Goal: Information Seeking & Learning: Learn about a topic

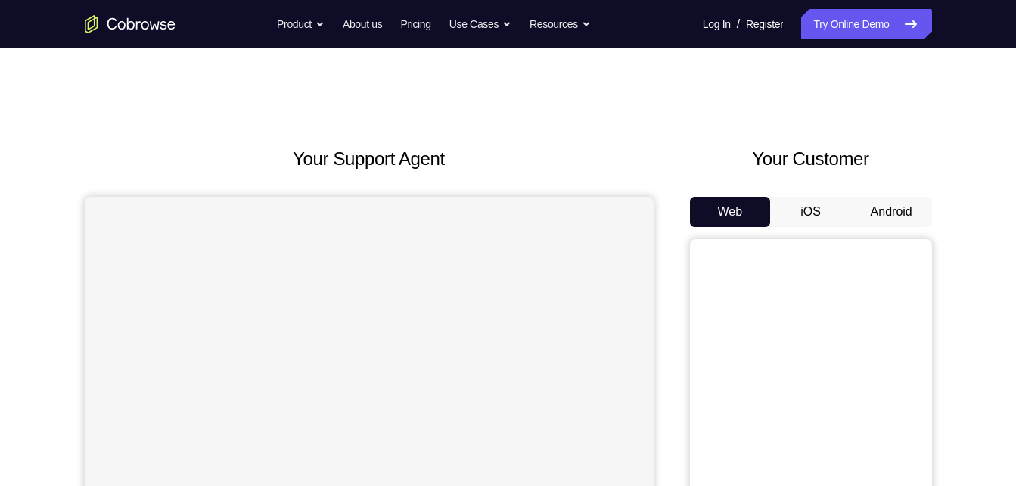
click at [884, 205] on button "Android" at bounding box center [891, 212] width 81 height 30
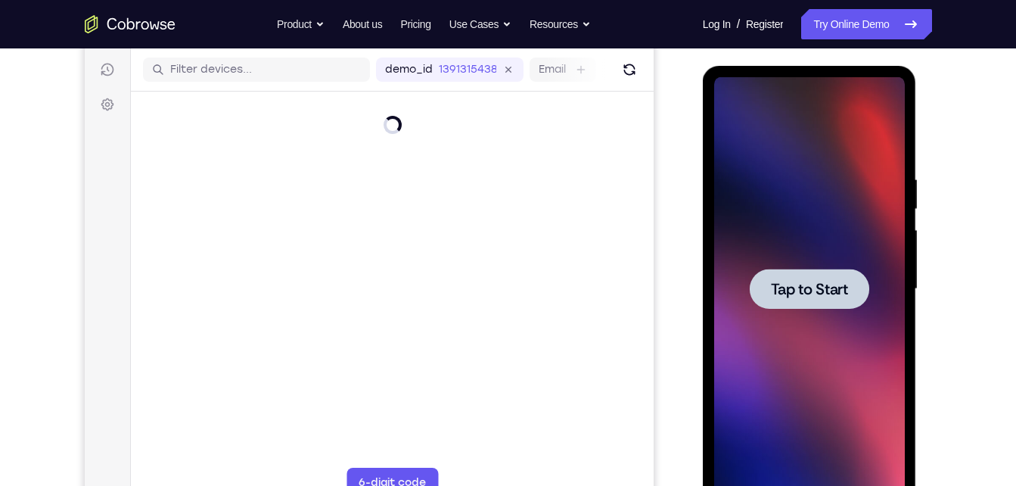
click at [787, 288] on span "Tap to Start" at bounding box center [809, 289] width 77 height 15
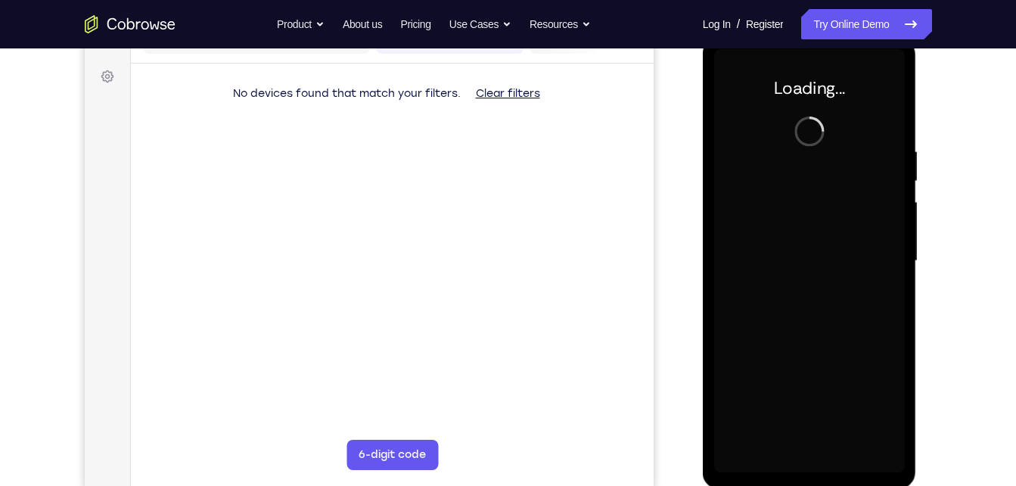
scroll to position [213, 0]
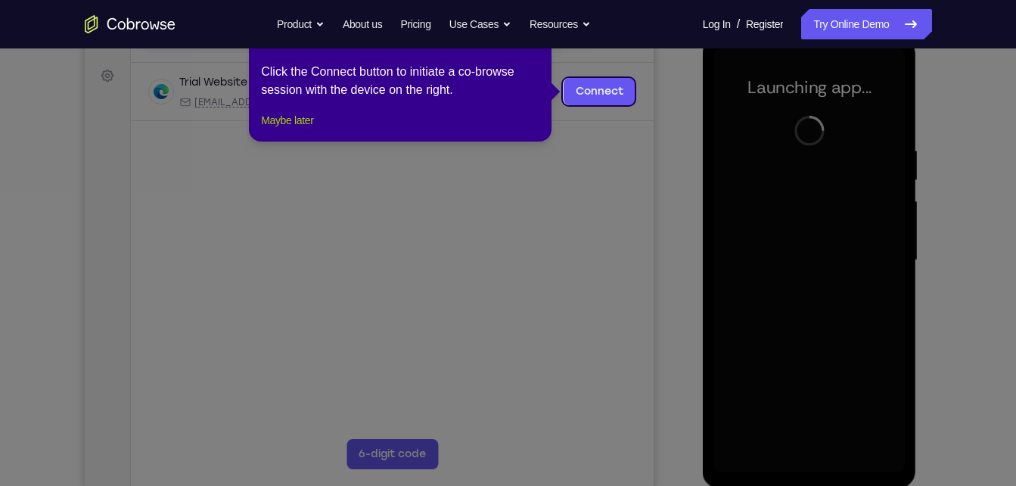
click at [295, 129] on button "Maybe later" at bounding box center [287, 120] width 52 height 18
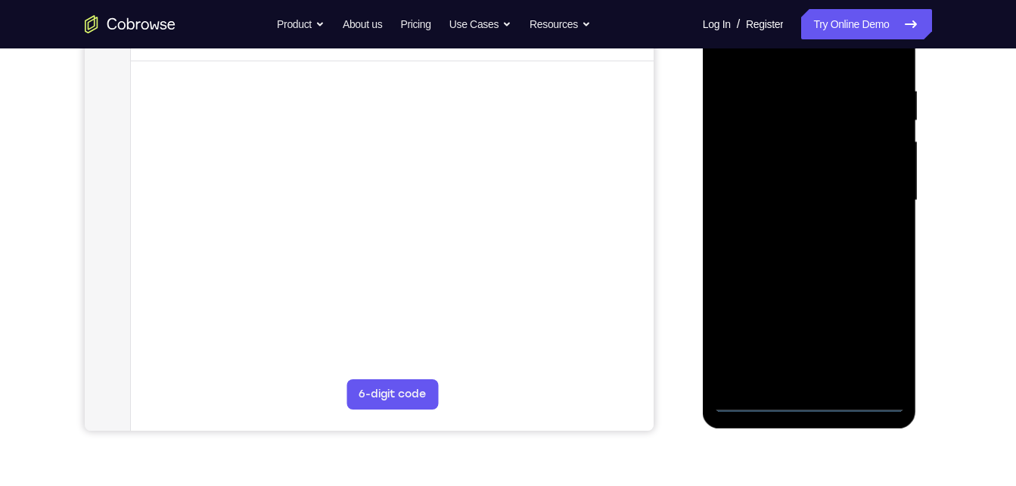
scroll to position [274, 0]
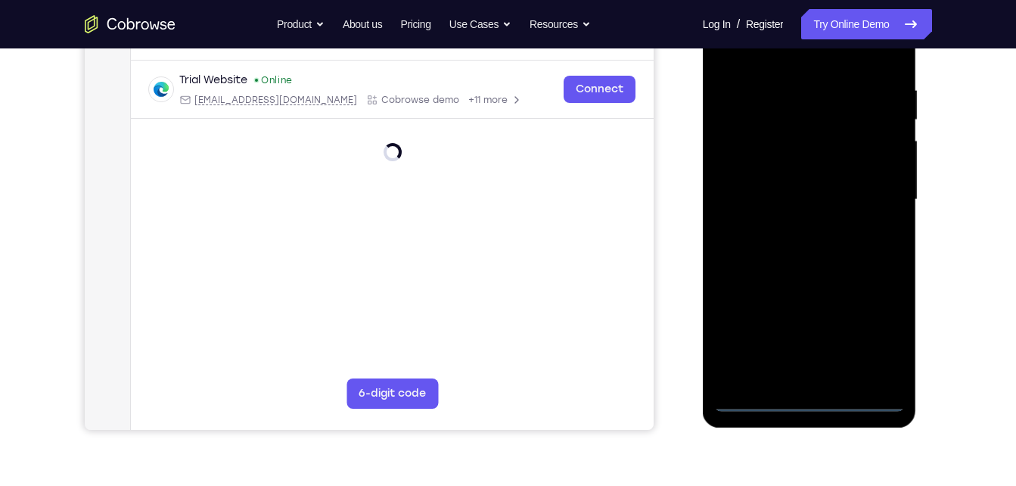
click at [808, 395] on div at bounding box center [809, 200] width 191 height 424
click at [814, 397] on div at bounding box center [809, 200] width 191 height 424
click at [876, 342] on div at bounding box center [809, 200] width 191 height 424
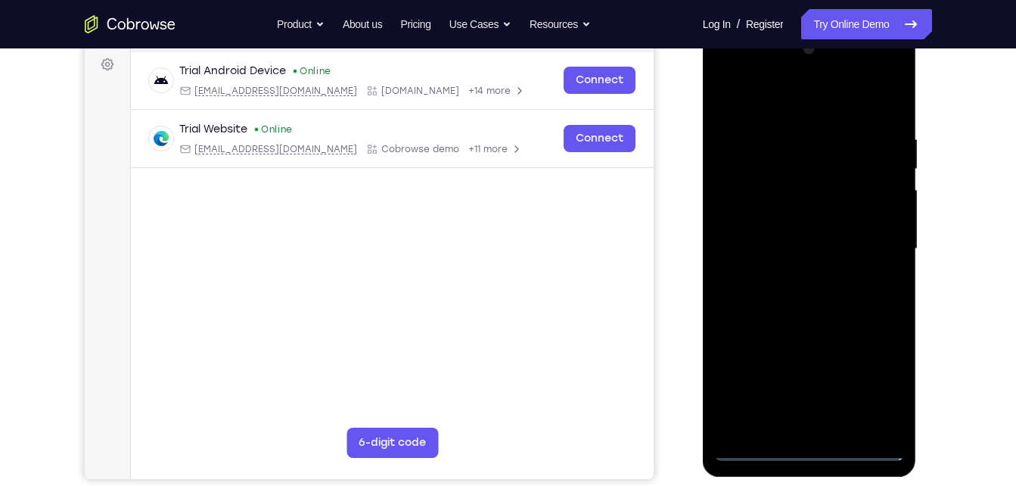
scroll to position [224, 0]
click at [774, 106] on div at bounding box center [809, 250] width 191 height 424
click at [873, 229] on div at bounding box center [809, 250] width 191 height 424
click at [788, 275] on div at bounding box center [809, 250] width 191 height 424
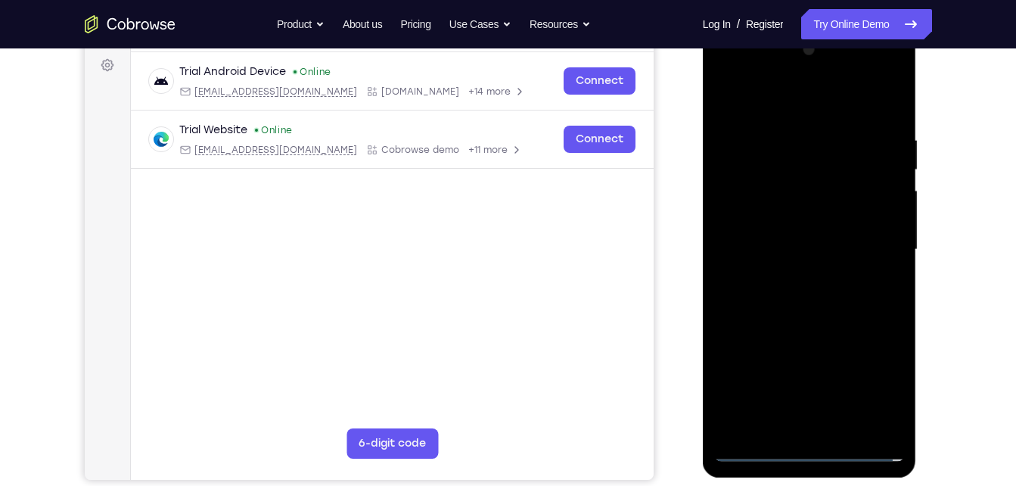
click at [742, 227] on div at bounding box center [809, 250] width 191 height 424
click at [789, 180] on div at bounding box center [809, 250] width 191 height 424
click at [786, 186] on div at bounding box center [809, 250] width 191 height 424
click at [739, 222] on div at bounding box center [809, 250] width 191 height 424
click at [889, 218] on div at bounding box center [809, 250] width 191 height 424
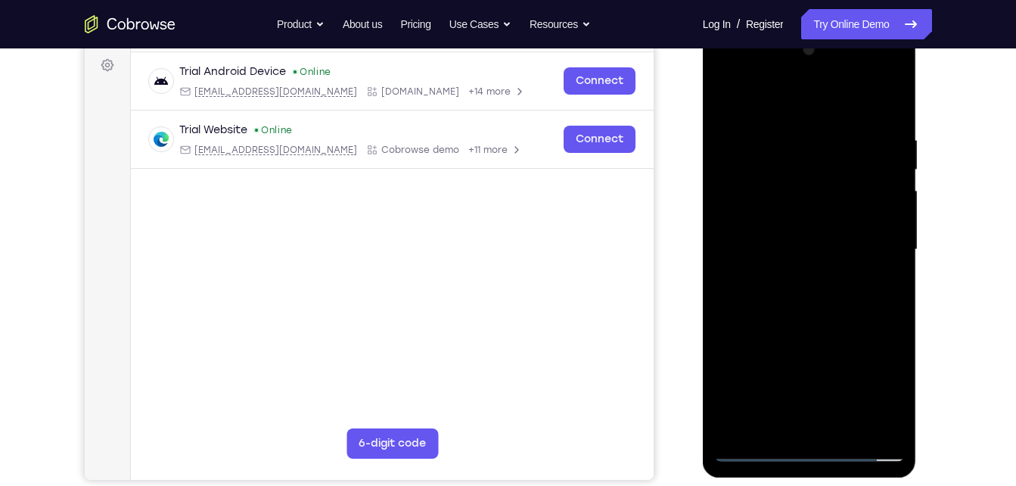
click at [823, 251] on div at bounding box center [809, 250] width 191 height 424
click at [770, 289] on div at bounding box center [809, 250] width 191 height 424
click at [754, 302] on div at bounding box center [809, 250] width 191 height 424
click at [825, 312] on div at bounding box center [809, 250] width 191 height 424
click at [821, 313] on div at bounding box center [809, 250] width 191 height 424
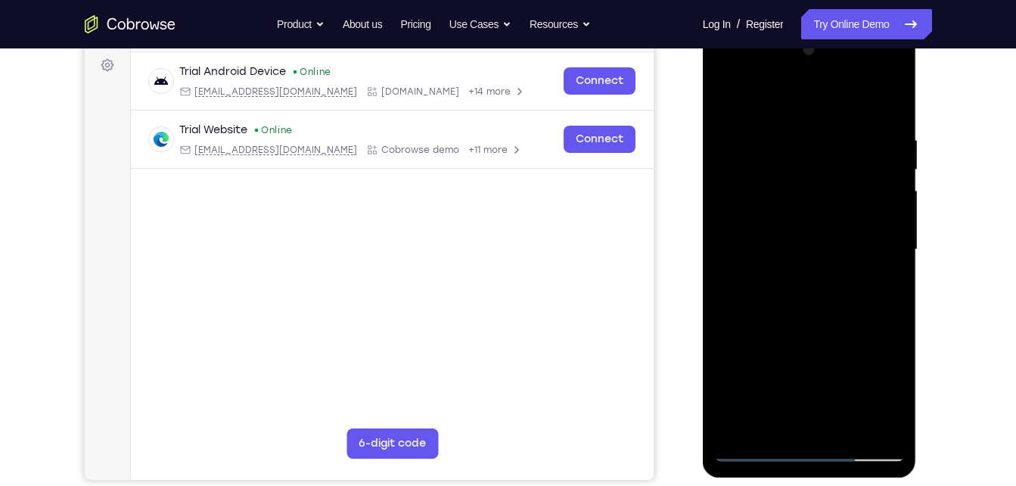
click at [794, 315] on div at bounding box center [809, 250] width 191 height 424
click at [853, 425] on div at bounding box center [809, 250] width 191 height 424
click at [794, 333] on div at bounding box center [809, 250] width 191 height 424
click at [817, 241] on div at bounding box center [809, 250] width 191 height 424
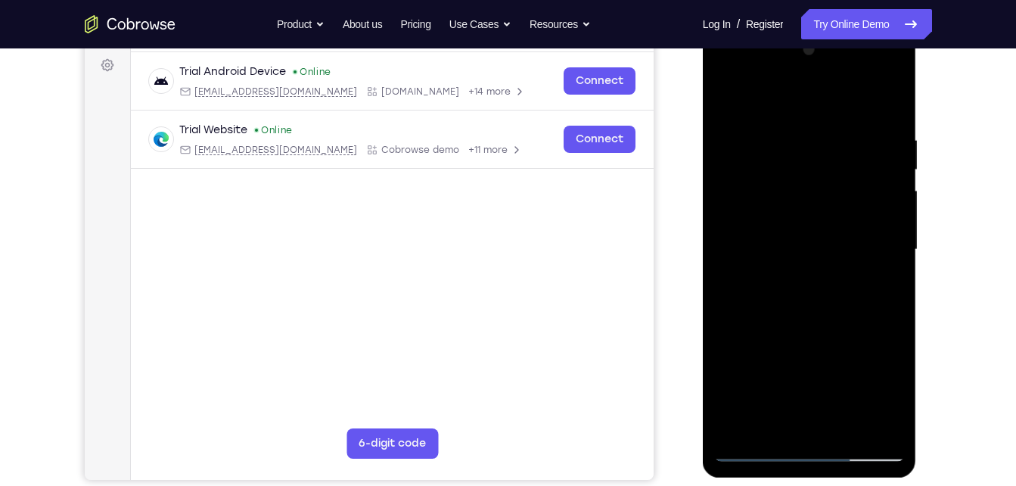
click at [817, 241] on div at bounding box center [809, 250] width 191 height 424
click at [726, 100] on div at bounding box center [809, 250] width 191 height 424
click at [742, 151] on div at bounding box center [809, 250] width 191 height 424
click at [880, 317] on div at bounding box center [809, 250] width 191 height 424
click at [886, 103] on div at bounding box center [809, 250] width 191 height 424
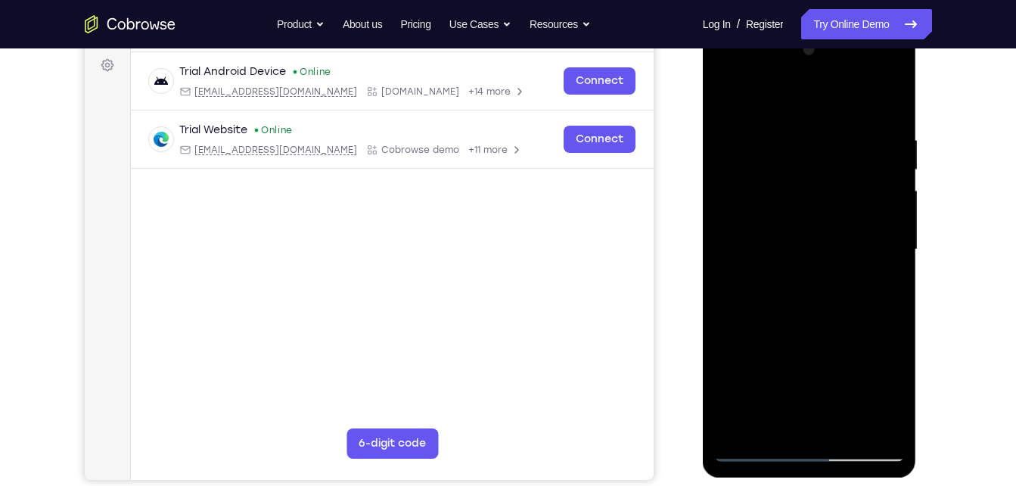
click at [758, 279] on div at bounding box center [809, 250] width 191 height 424
click at [882, 289] on div at bounding box center [809, 250] width 191 height 424
click at [879, 421] on div at bounding box center [809, 250] width 191 height 424
click at [883, 414] on div at bounding box center [809, 250] width 191 height 424
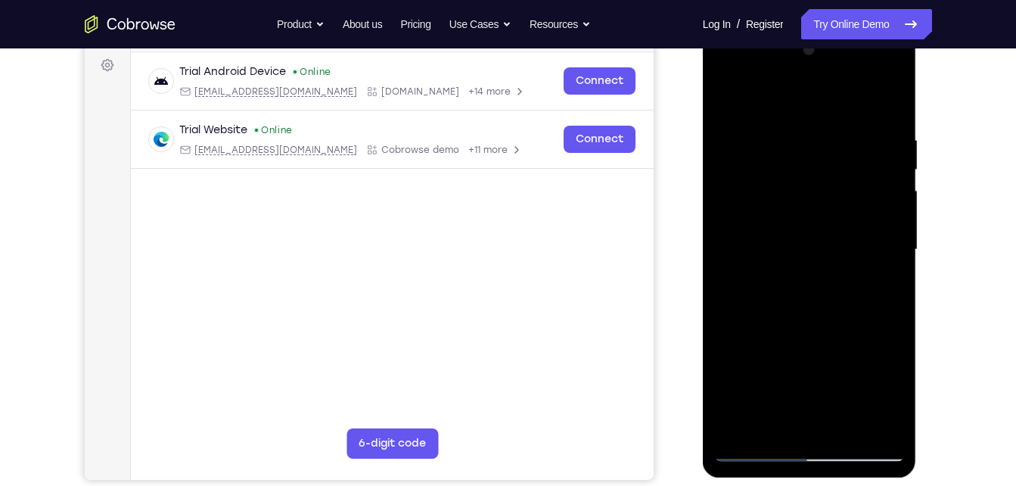
click at [835, 415] on div at bounding box center [809, 250] width 191 height 424
click at [886, 421] on div at bounding box center [809, 250] width 191 height 424
click at [882, 420] on div at bounding box center [809, 250] width 191 height 424
click at [861, 415] on div at bounding box center [809, 250] width 191 height 424
click at [875, 422] on div at bounding box center [809, 250] width 191 height 424
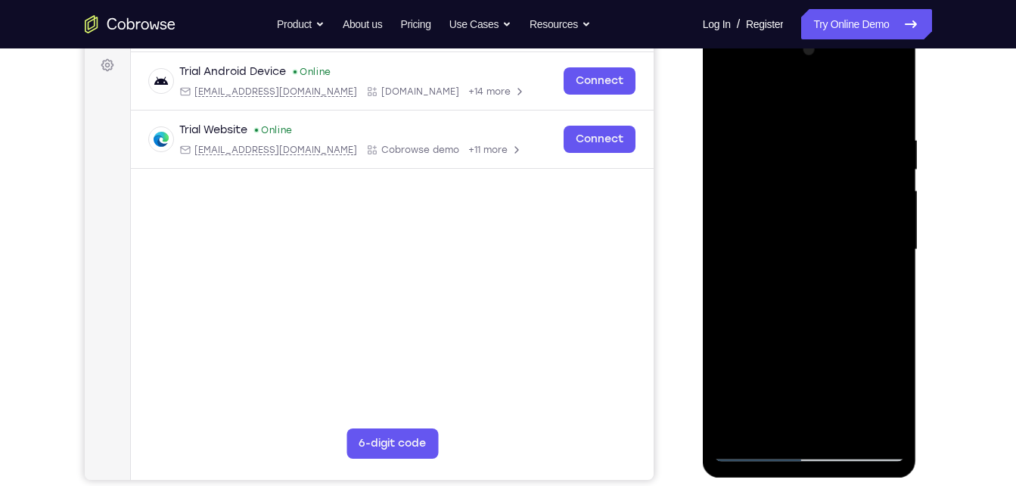
click at [875, 422] on div at bounding box center [809, 250] width 191 height 424
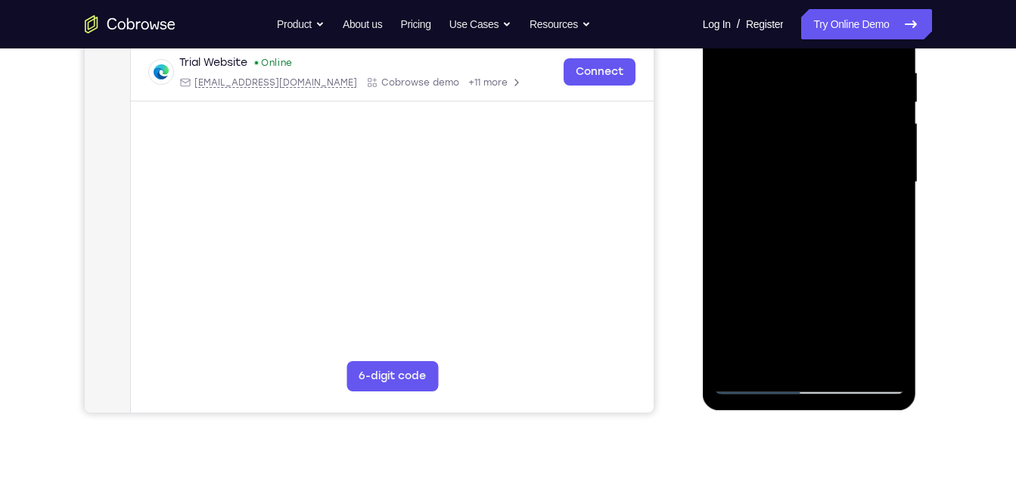
click at [785, 351] on div at bounding box center [809, 182] width 191 height 424
click at [885, 355] on div at bounding box center [809, 182] width 191 height 424
click at [877, 349] on div at bounding box center [809, 182] width 191 height 424
click at [875, 347] on div at bounding box center [809, 182] width 191 height 424
click at [879, 351] on div at bounding box center [809, 182] width 191 height 424
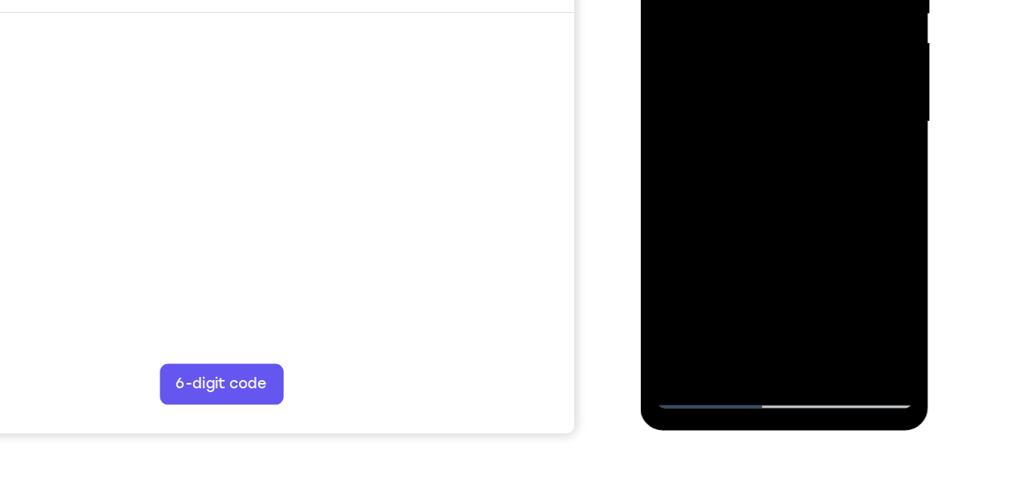
click at [817, 218] on div at bounding box center [747, 45] width 191 height 424
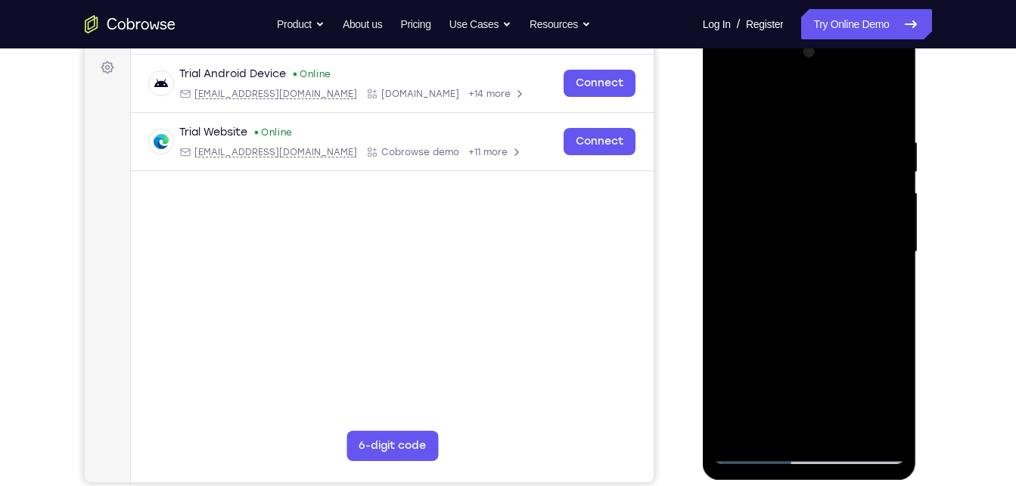
scroll to position [222, 0]
click at [797, 422] on div at bounding box center [809, 252] width 191 height 424
drag, startPoint x: 797, startPoint y: 422, endPoint x: 801, endPoint y: 313, distance: 109.0
click at [801, 313] on div at bounding box center [809, 252] width 191 height 424
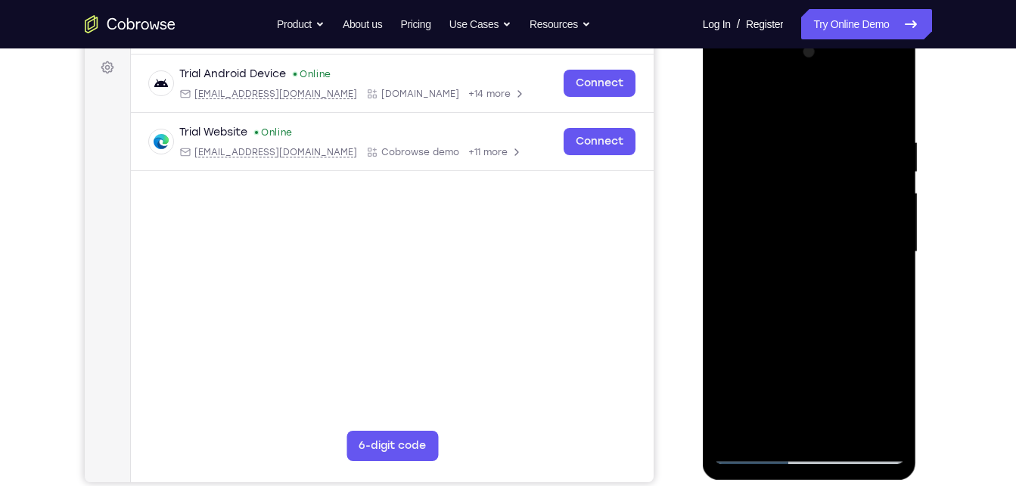
click at [801, 313] on div at bounding box center [809, 252] width 191 height 424
click at [879, 418] on div at bounding box center [809, 252] width 191 height 424
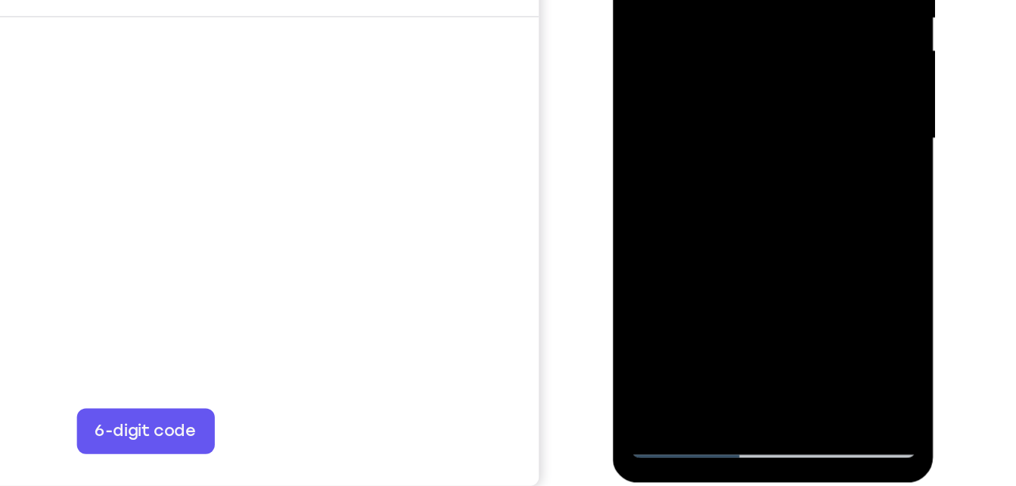
click at [790, 200] on div at bounding box center [719, 27] width 191 height 424
drag, startPoint x: 790, startPoint y: 200, endPoint x: 748, endPoint y: 195, distance: 42.6
click at [748, 195] on div at bounding box center [719, 27] width 191 height 424
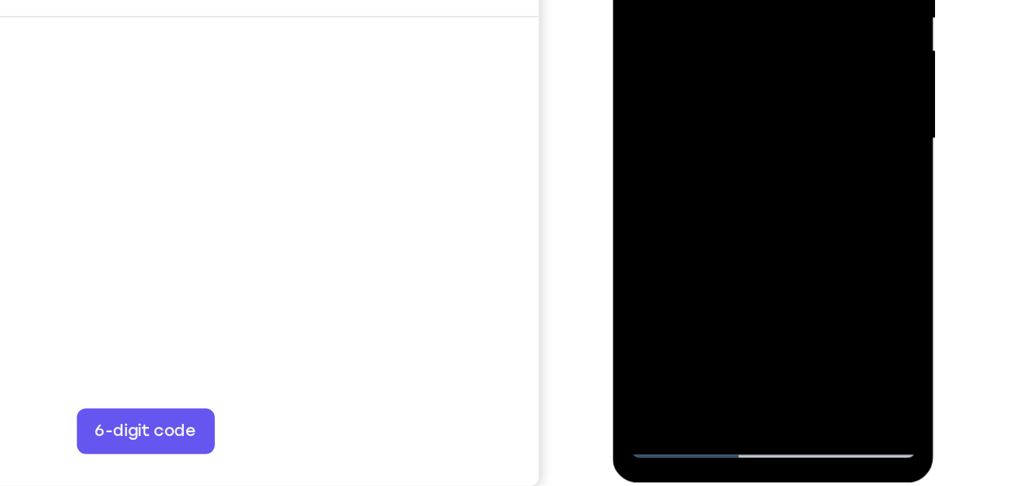
click at [748, 195] on div at bounding box center [719, 27] width 191 height 424
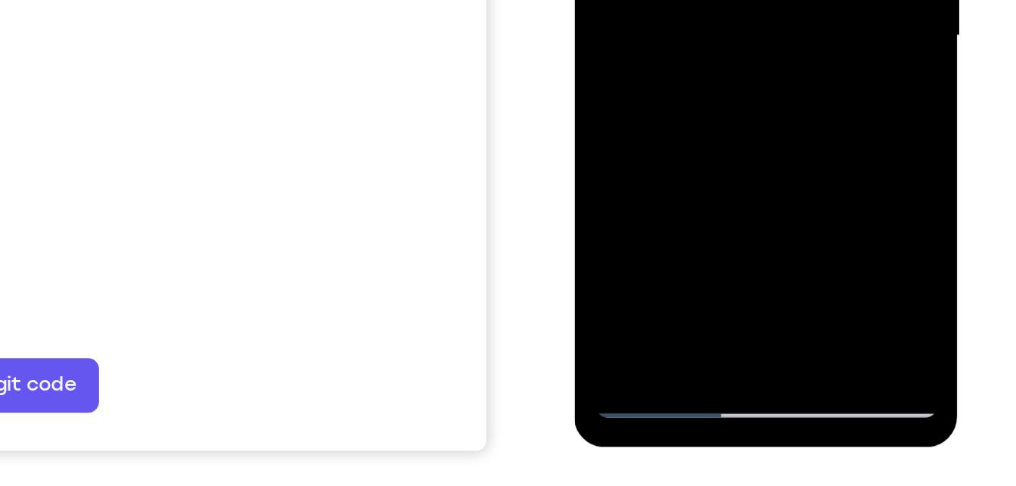
scroll to position [240, 0]
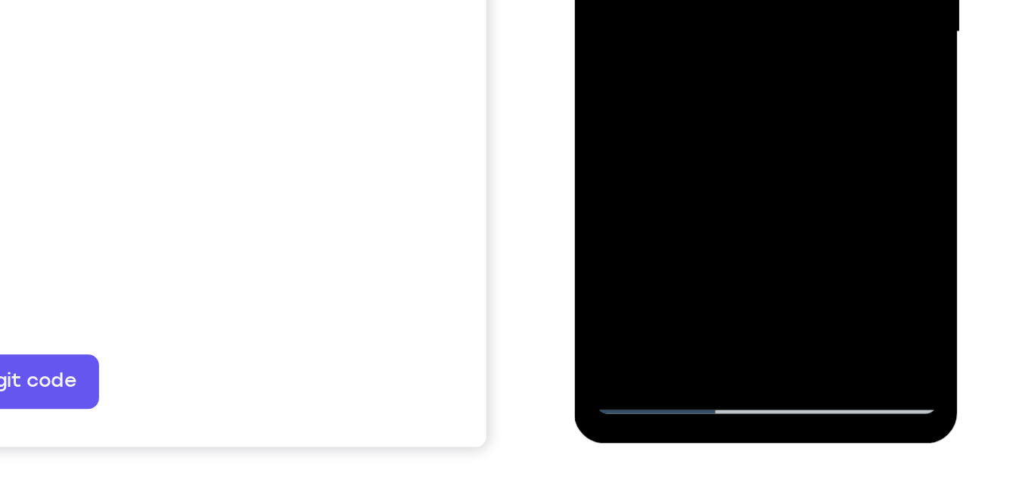
drag, startPoint x: 630, startPoint y: 28, endPoint x: 669, endPoint y: 20, distance: 39.5
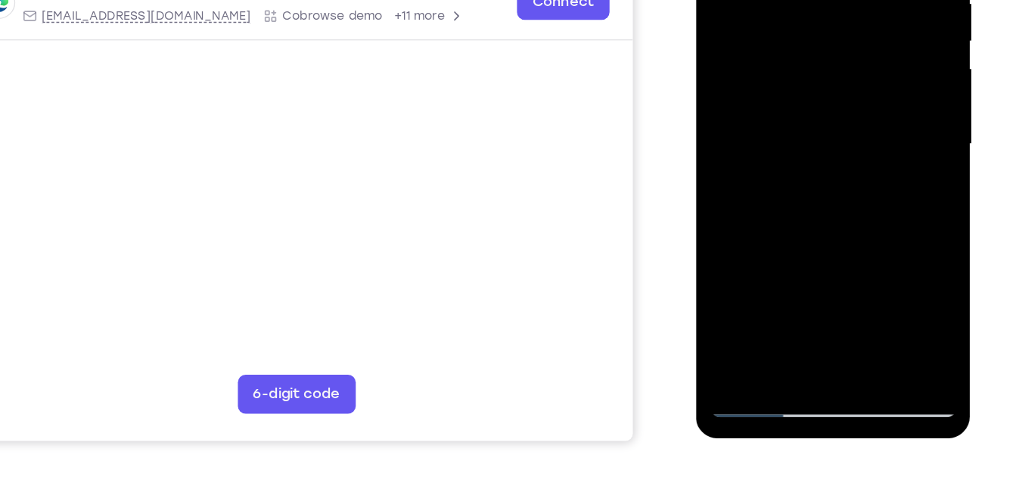
scroll to position [254, 0]
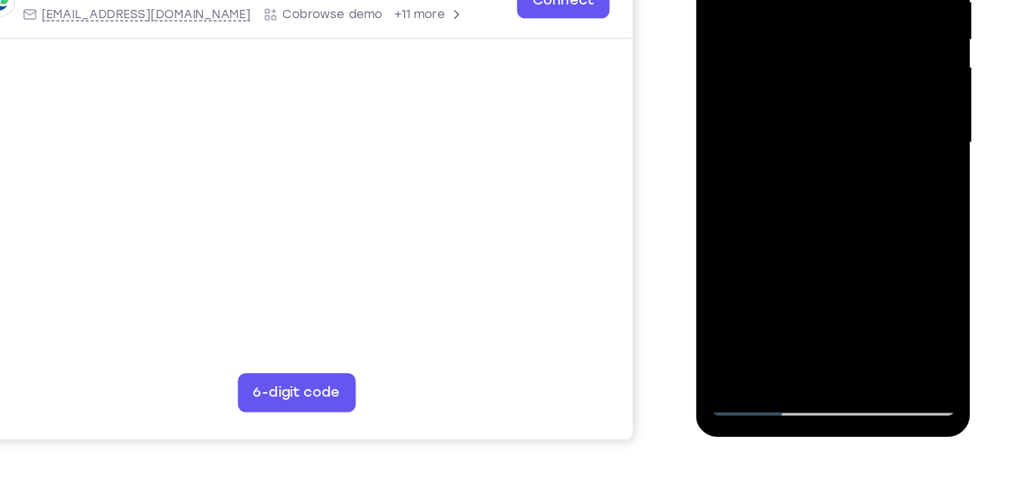
click at [749, 275] on div at bounding box center [803, 80] width 191 height 424
click at [876, 251] on div at bounding box center [803, 80] width 191 height 424
click at [746, 275] on div at bounding box center [803, 80] width 191 height 424
click at [766, 107] on div at bounding box center [803, 80] width 191 height 424
click at [876, 247] on div at bounding box center [803, 80] width 191 height 424
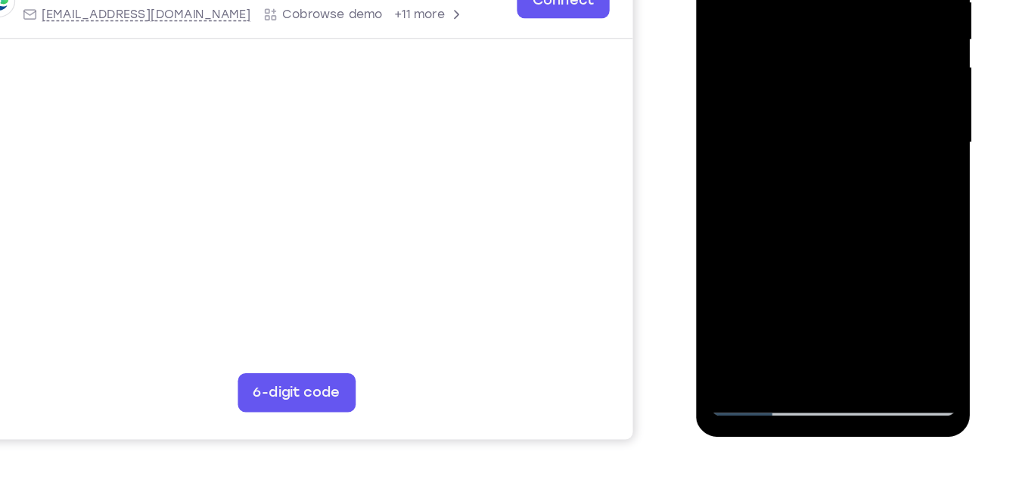
click at [799, 251] on div at bounding box center [803, 80] width 191 height 424
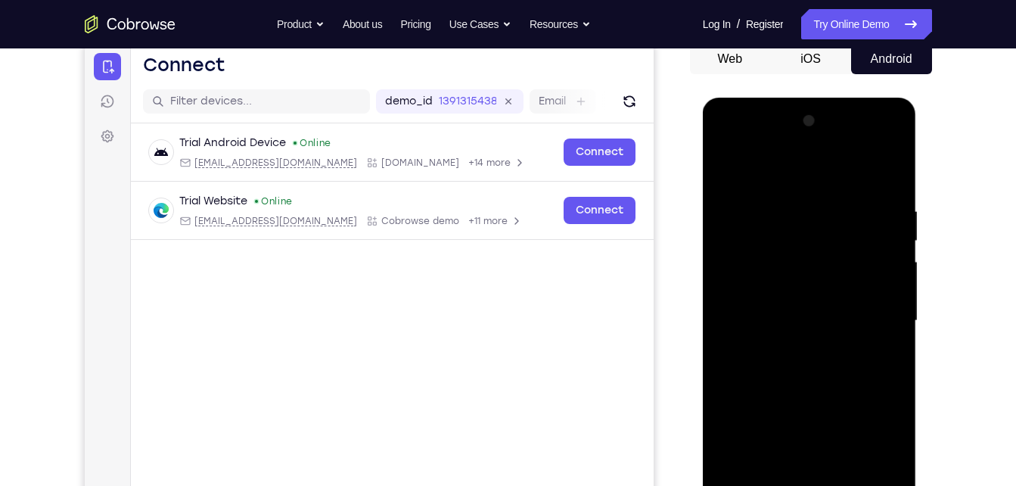
scroll to position [154, 0]
click at [806, 188] on div at bounding box center [809, 320] width 191 height 424
click at [840, 109] on div at bounding box center [809, 320] width 191 height 424
click at [806, 109] on div at bounding box center [809, 320] width 191 height 424
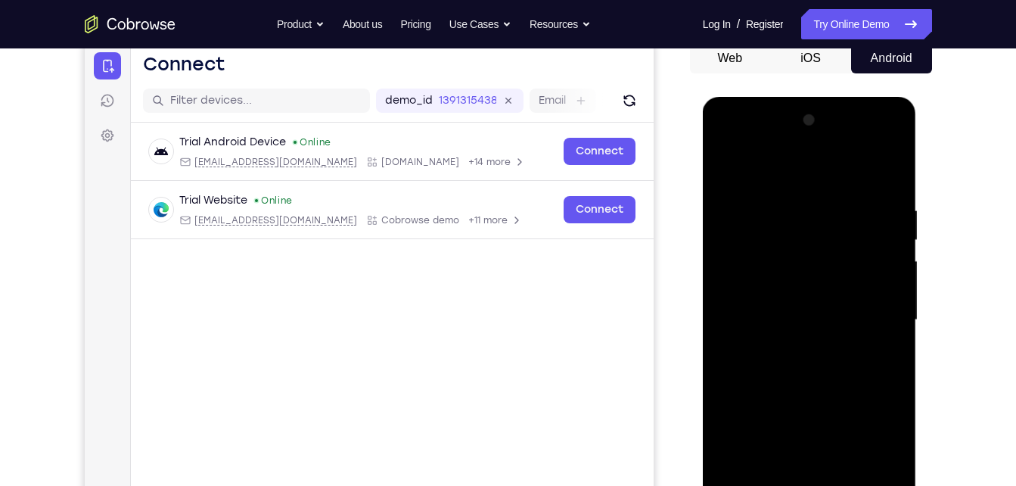
scroll to position [280, 0]
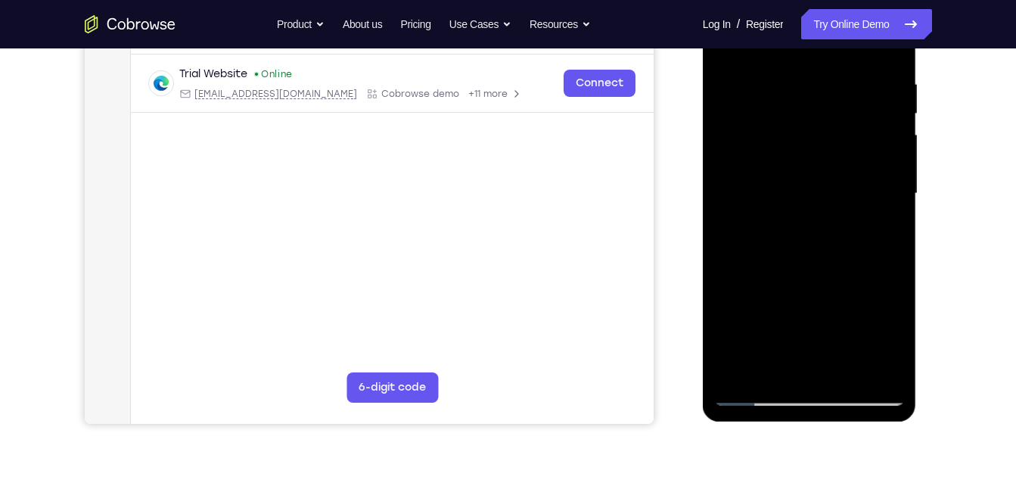
click at [881, 369] on div at bounding box center [809, 194] width 191 height 424
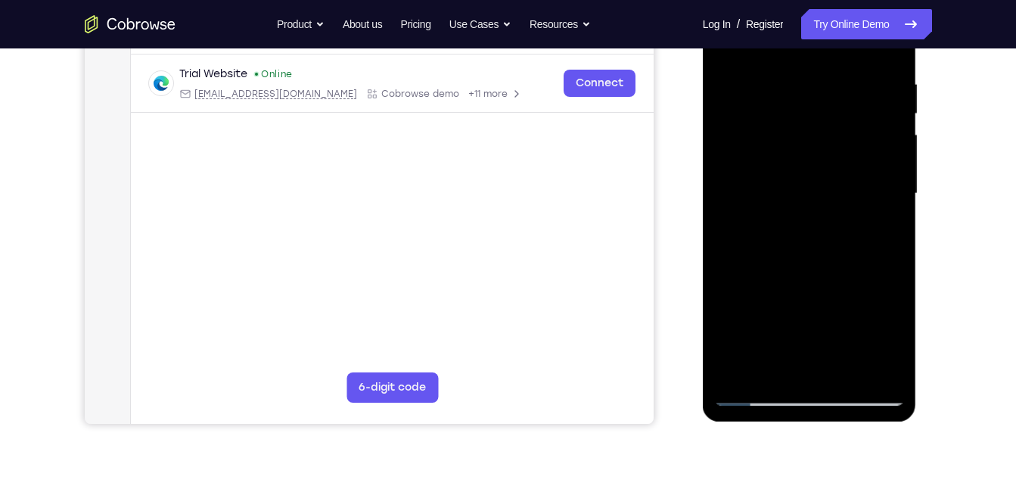
click at [882, 365] on div at bounding box center [809, 194] width 191 height 424
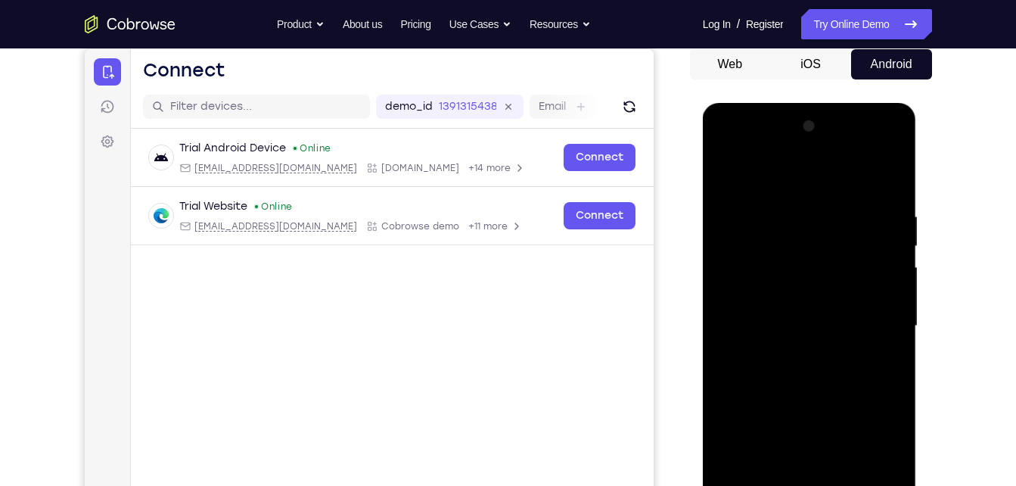
scroll to position [268, 0]
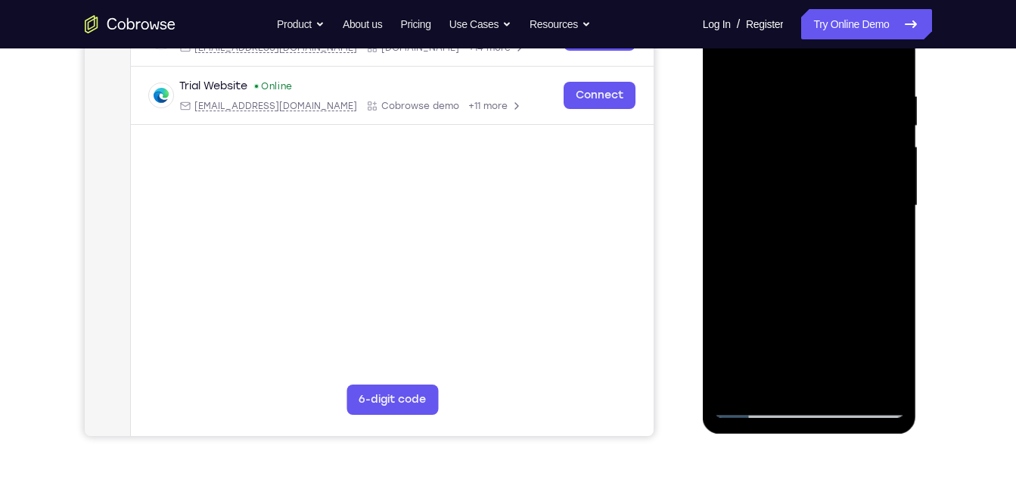
click at [879, 373] on div at bounding box center [809, 206] width 191 height 424
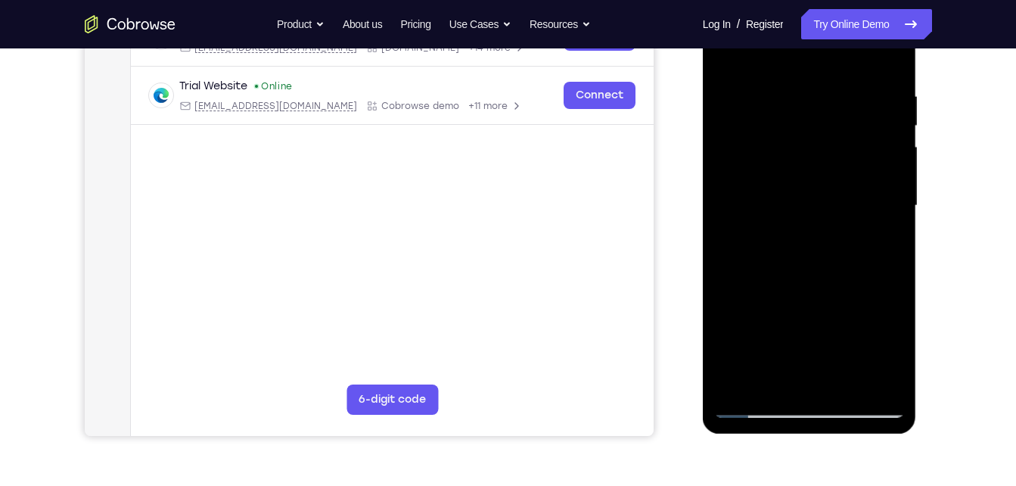
click at [879, 373] on div at bounding box center [809, 206] width 191 height 424
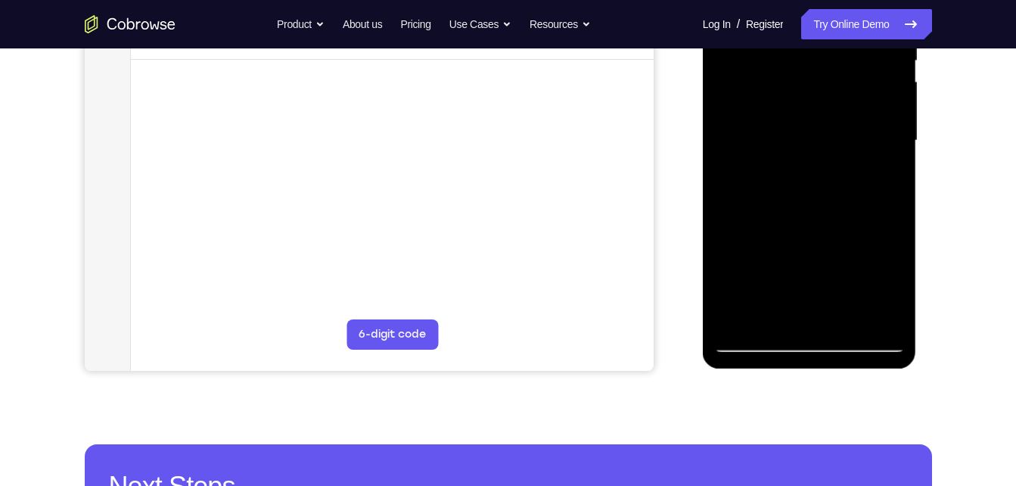
scroll to position [335, 0]
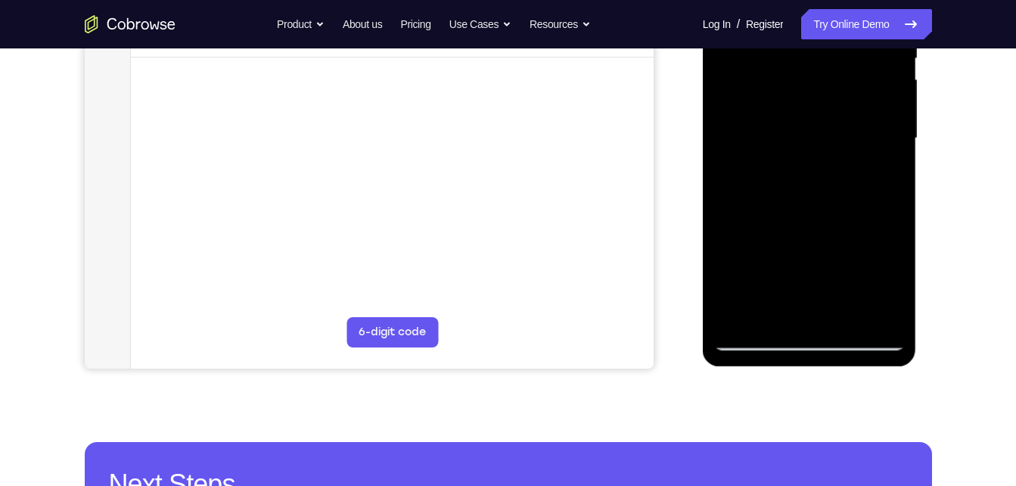
click at [886, 313] on div at bounding box center [809, 139] width 191 height 424
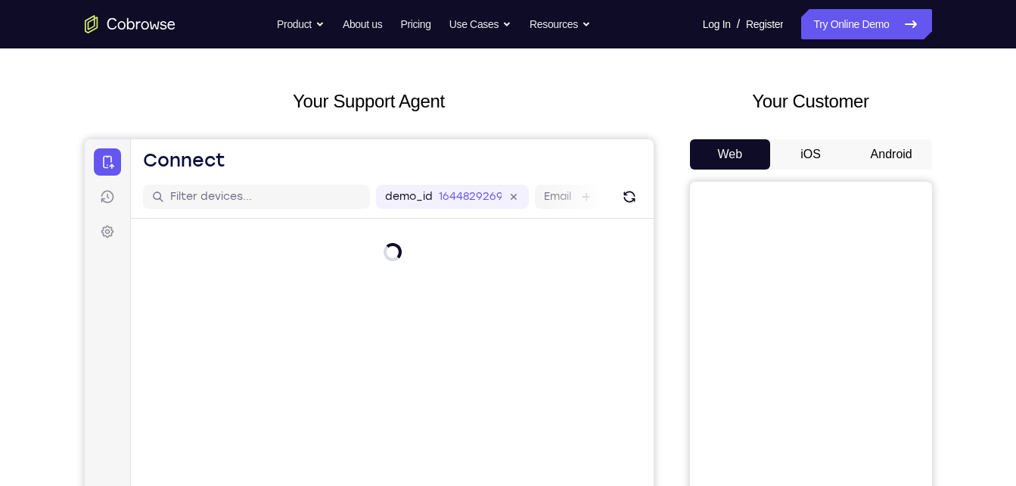
scroll to position [50, 0]
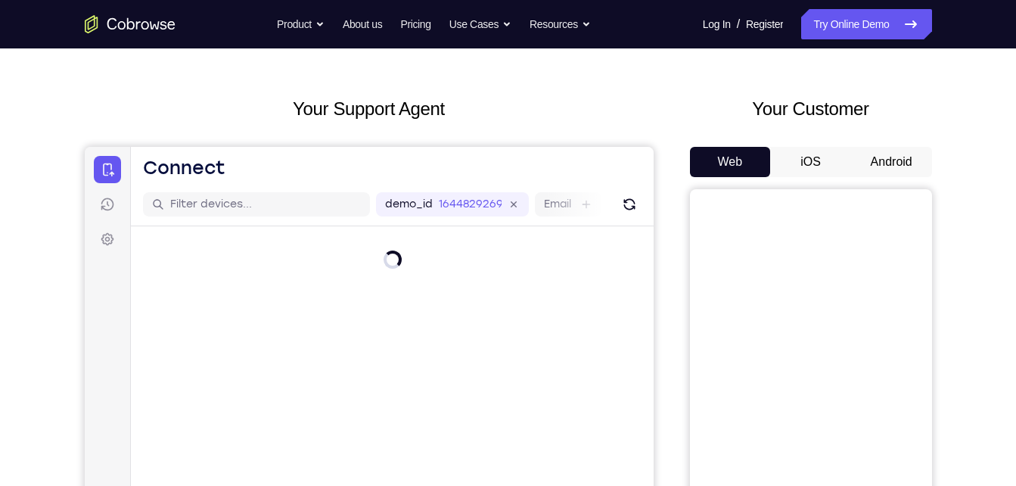
click at [873, 163] on button "Android" at bounding box center [891, 162] width 81 height 30
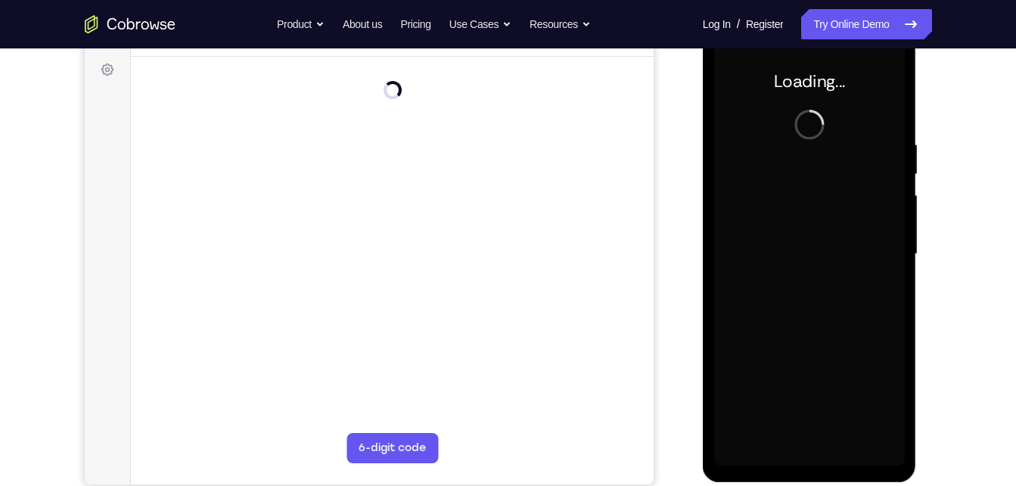
scroll to position [0, 0]
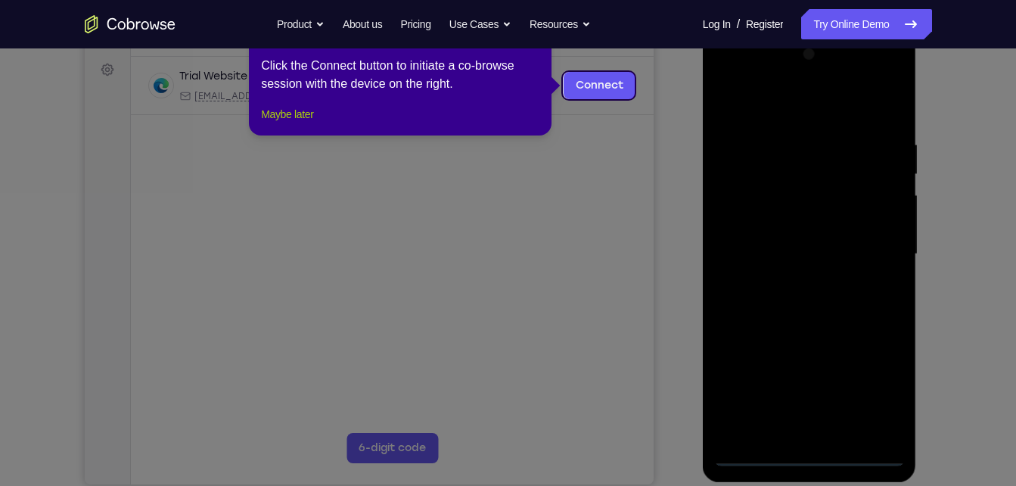
click at [288, 123] on button "Maybe later" at bounding box center [287, 114] width 52 height 18
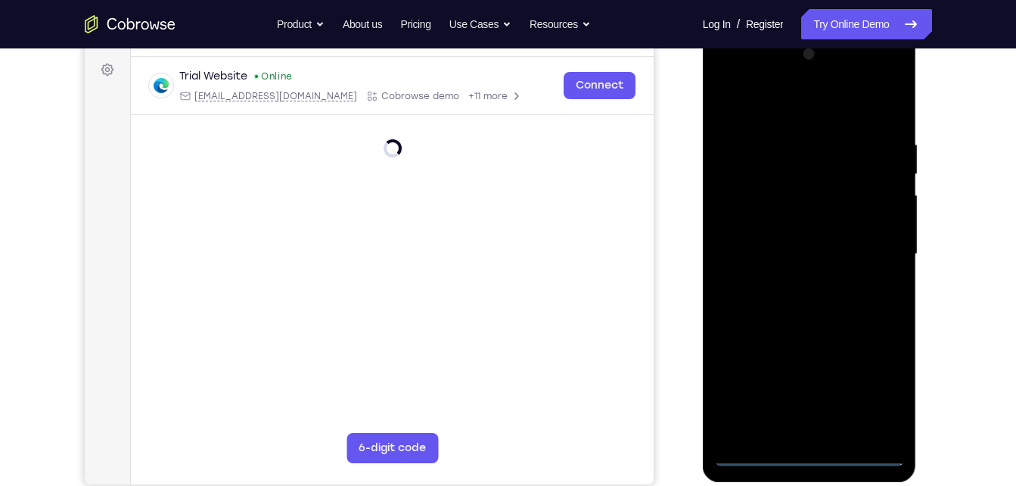
click at [804, 445] on div at bounding box center [809, 254] width 191 height 424
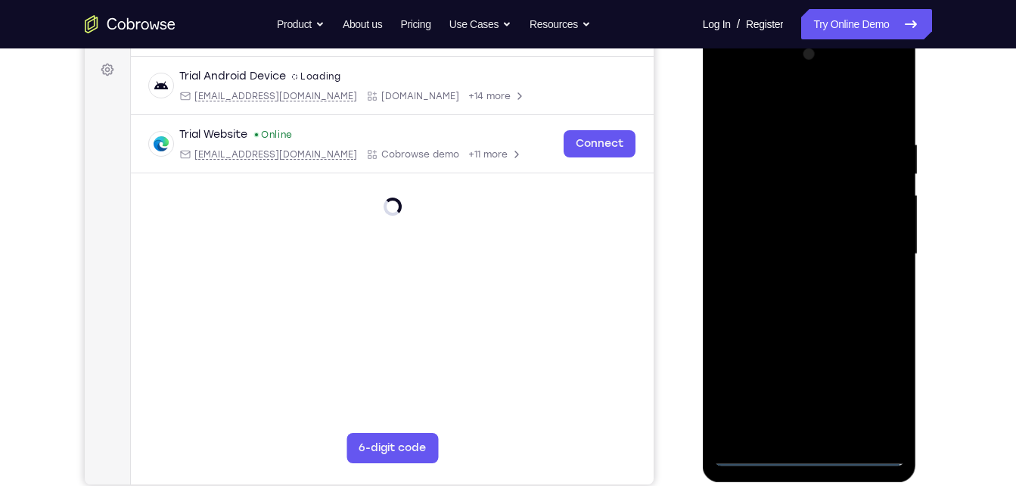
click at [808, 449] on div at bounding box center [809, 254] width 191 height 424
click at [809, 453] on div at bounding box center [809, 254] width 191 height 424
click at [801, 446] on div at bounding box center [809, 254] width 191 height 424
click at [811, 458] on div at bounding box center [809, 254] width 191 height 424
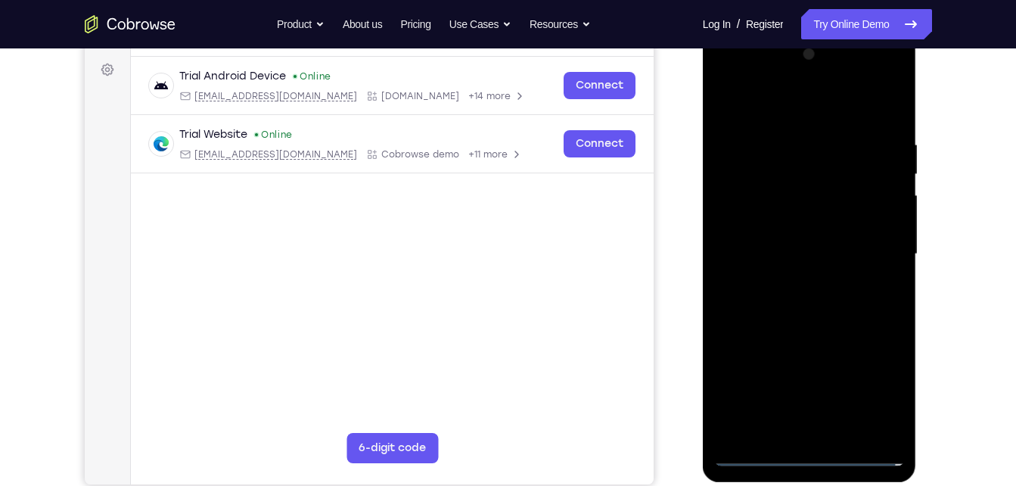
click at [811, 458] on div at bounding box center [809, 254] width 191 height 424
drag, startPoint x: 811, startPoint y: 458, endPoint x: 820, endPoint y: 465, distance: 12.4
click at [820, 465] on div at bounding box center [809, 254] width 191 height 424
click at [885, 389] on div at bounding box center [809, 254] width 191 height 424
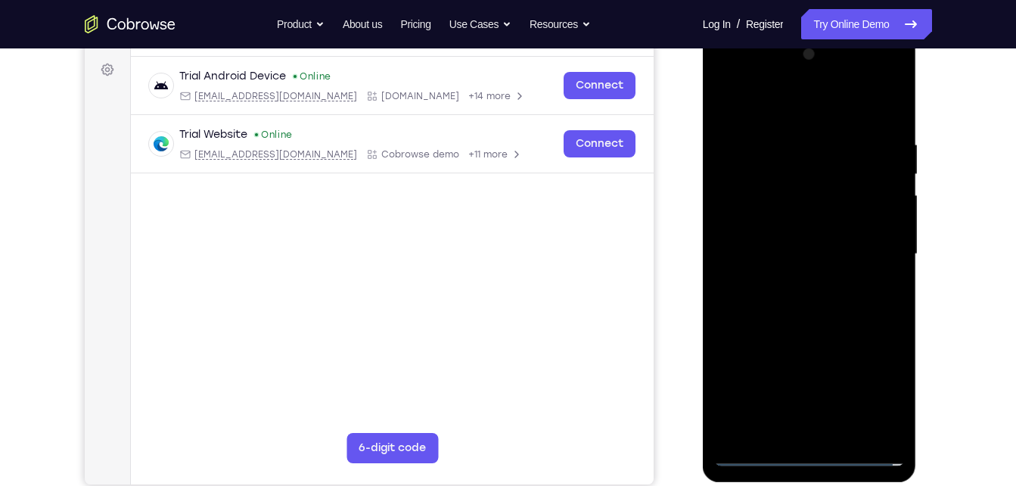
click at [885, 389] on div at bounding box center [809, 254] width 191 height 424
click at [754, 102] on div at bounding box center [809, 254] width 191 height 424
click at [864, 251] on div at bounding box center [809, 254] width 191 height 424
click at [785, 276] on div at bounding box center [809, 254] width 191 height 424
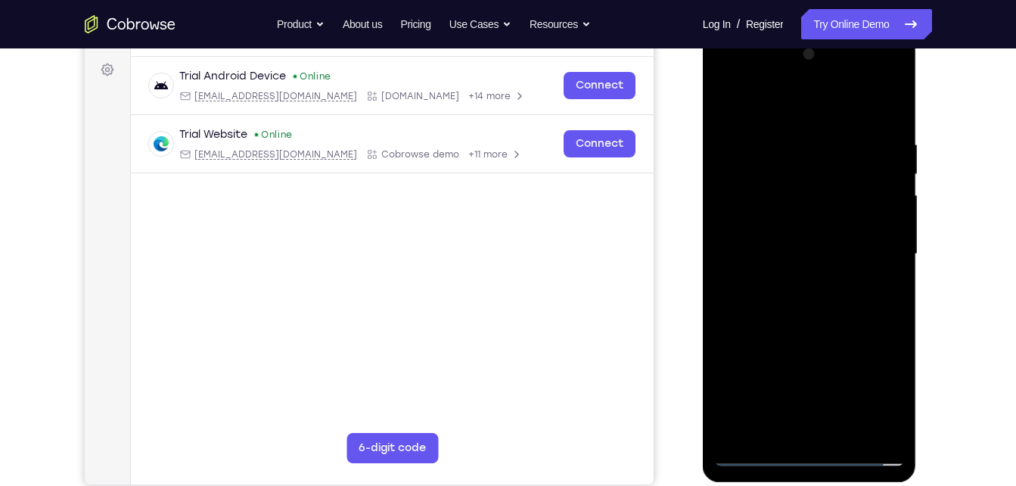
click at [755, 250] on div at bounding box center [809, 254] width 191 height 424
click at [766, 238] on div at bounding box center [809, 254] width 191 height 424
click at [739, 223] on div at bounding box center [809, 254] width 191 height 424
click at [796, 188] on div at bounding box center [809, 254] width 191 height 424
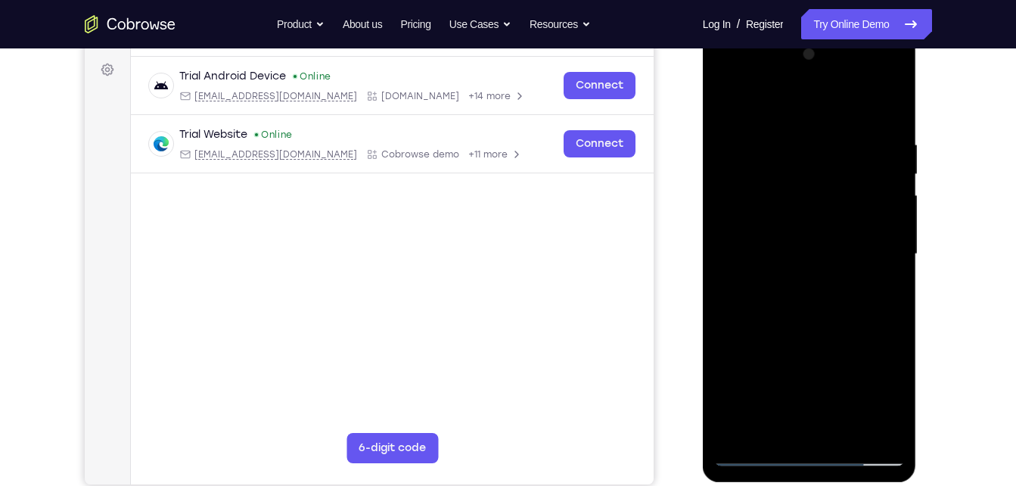
click at [741, 252] on div at bounding box center [809, 254] width 191 height 424
click at [782, 291] on div at bounding box center [809, 254] width 191 height 424
click at [880, 266] on div at bounding box center [809, 254] width 191 height 424
click at [883, 267] on div at bounding box center [809, 254] width 191 height 424
click at [832, 256] on div at bounding box center [809, 254] width 191 height 424
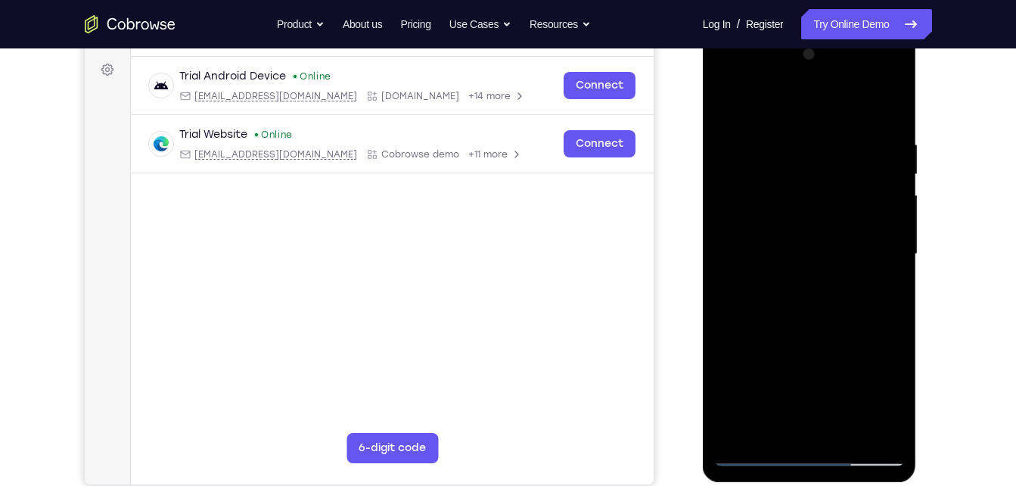
click at [813, 287] on div at bounding box center [809, 254] width 191 height 424
click at [738, 273] on div at bounding box center [809, 254] width 191 height 424
click at [745, 273] on div at bounding box center [809, 254] width 191 height 424
click at [745, 274] on div at bounding box center [809, 254] width 191 height 424
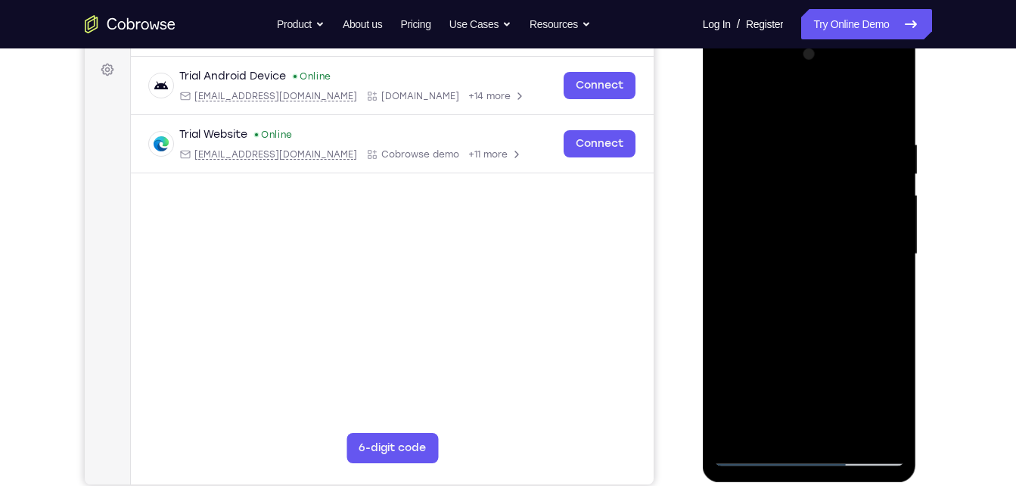
click at [745, 274] on div at bounding box center [809, 254] width 191 height 424
click at [775, 257] on div at bounding box center [809, 254] width 191 height 424
click at [809, 310] on div at bounding box center [809, 254] width 191 height 424
click at [844, 424] on div at bounding box center [809, 254] width 191 height 424
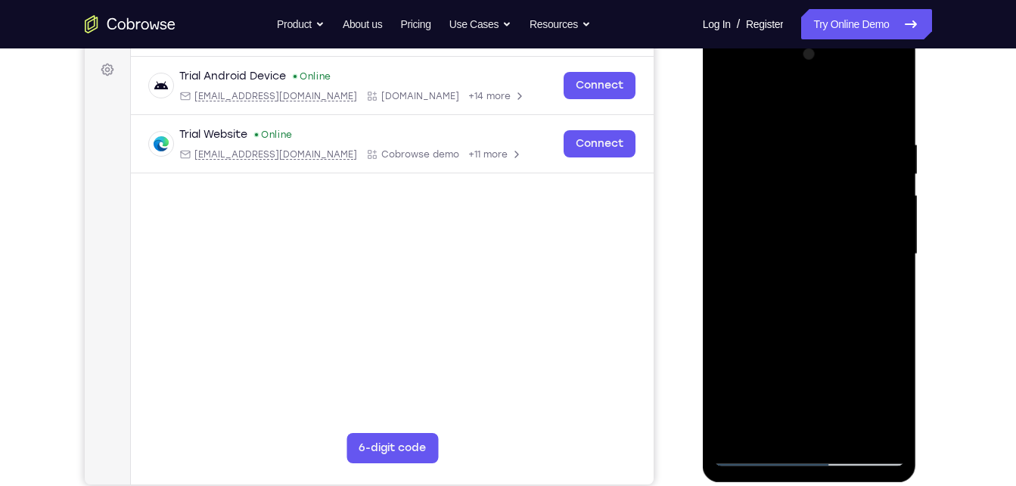
click at [826, 329] on div at bounding box center [809, 254] width 191 height 424
drag, startPoint x: 808, startPoint y: 334, endPoint x: 815, endPoint y: 290, distance: 44.5
click at [815, 290] on div at bounding box center [809, 254] width 191 height 424
click at [756, 281] on div at bounding box center [809, 254] width 191 height 424
click at [875, 293] on div at bounding box center [809, 254] width 191 height 424
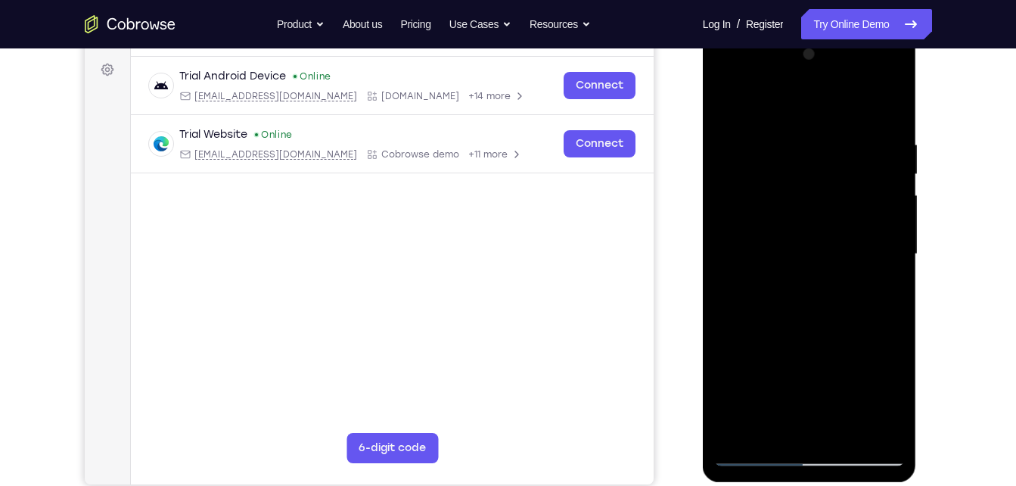
click at [729, 108] on div at bounding box center [809, 254] width 191 height 424
